Goal: Information Seeking & Learning: Learn about a topic

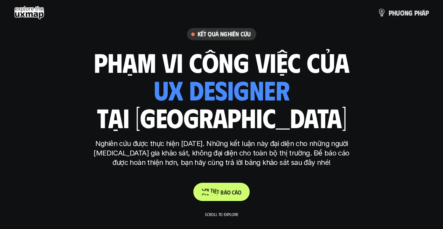
click at [223, 193] on p "C h i t i ế t b á o c á o" at bounding box center [222, 192] width 40 height 7
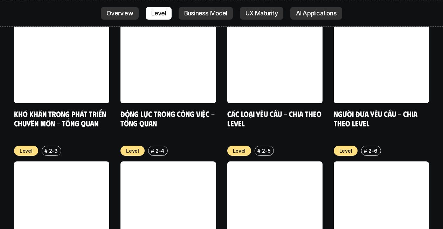
scroll to position [2287, 0]
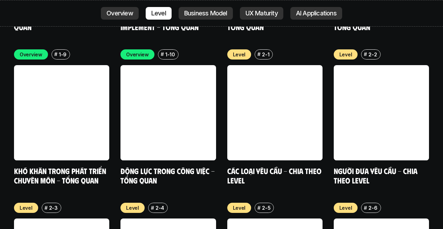
click at [313, 13] on p "AI Applications" at bounding box center [316, 13] width 41 height 7
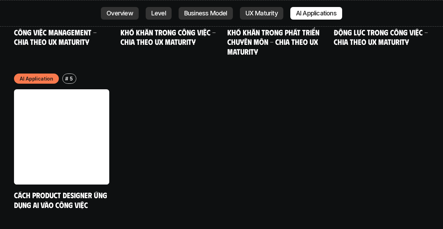
click at [127, 10] on p "Overview" at bounding box center [119, 13] width 27 height 7
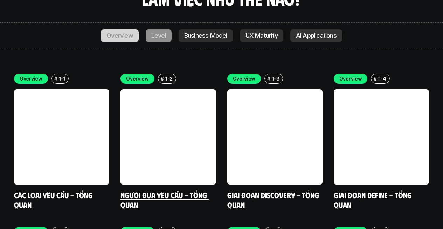
scroll to position [1949, 0]
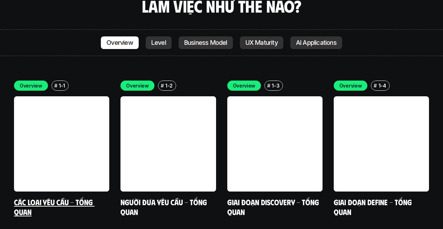
click at [64, 197] on link "Các loại yêu cầu - Tổng quan" at bounding box center [54, 206] width 80 height 19
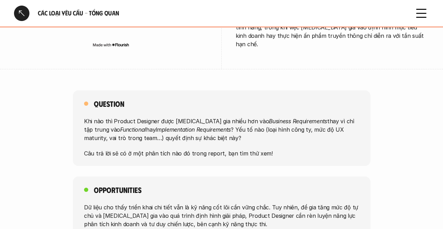
scroll to position [731, 0]
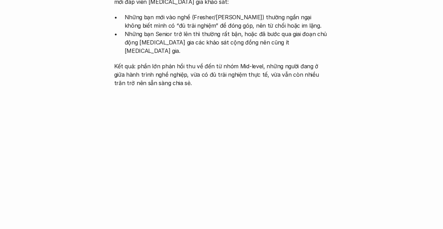
scroll to position [1949, 0]
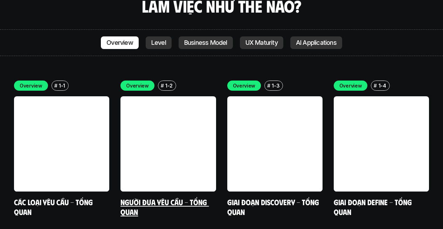
click at [179, 97] on link at bounding box center [167, 143] width 95 height 95
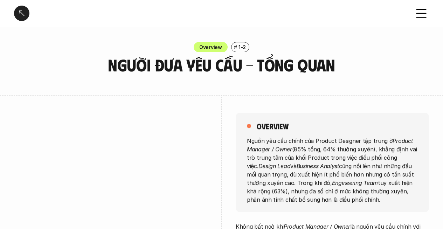
click at [238, 49] on p "1-2" at bounding box center [241, 46] width 7 height 7
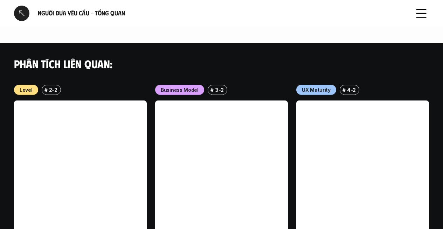
scroll to position [549, 0]
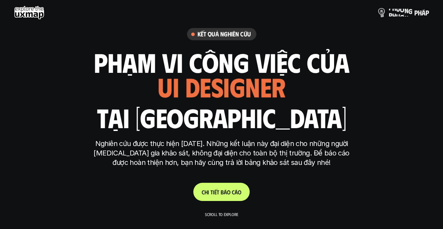
click at [393, 13] on p "p h ư ơ n g p h á p" at bounding box center [408, 13] width 40 height 8
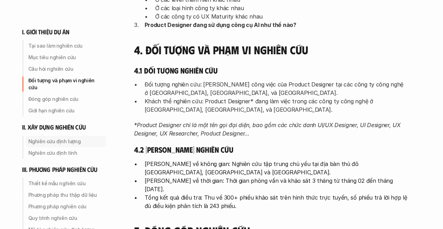
click at [55, 138] on p "Nghiên cứu định lượng" at bounding box center [65, 141] width 75 height 7
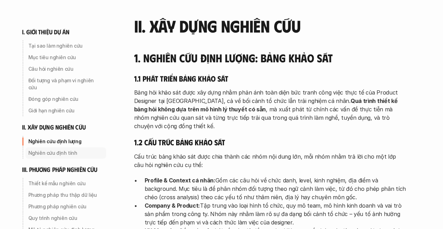
click at [57, 149] on p "Nghiên cứu định tính" at bounding box center [65, 152] width 75 height 7
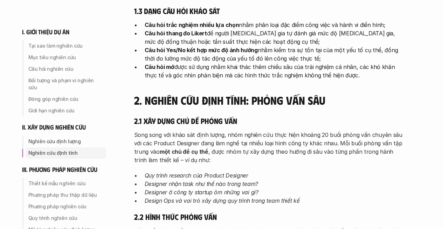
scroll to position [1329, 0]
